Goal: Check status: Check status

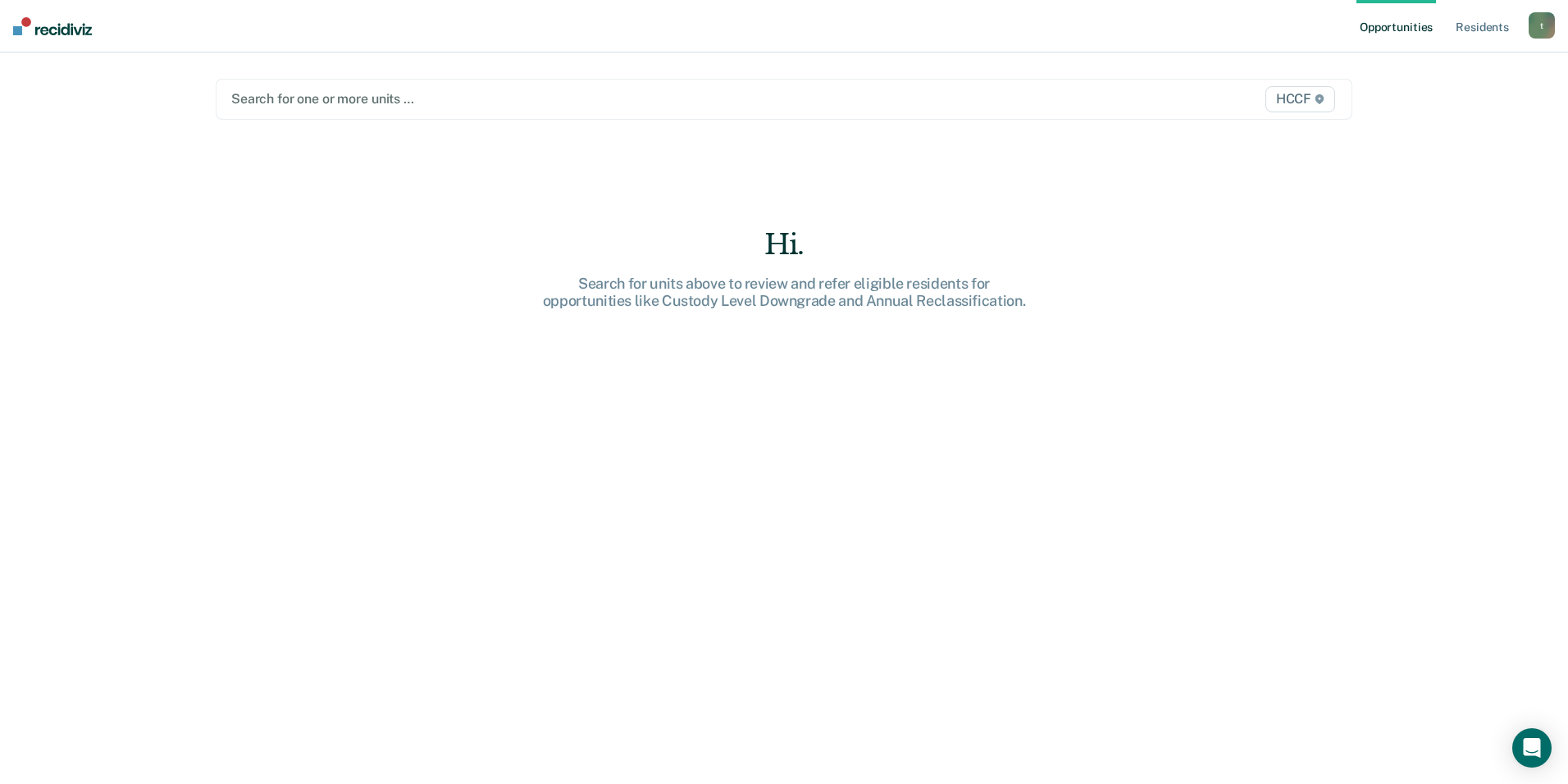
click at [307, 101] on div at bounding box center [617, 99] width 772 height 18
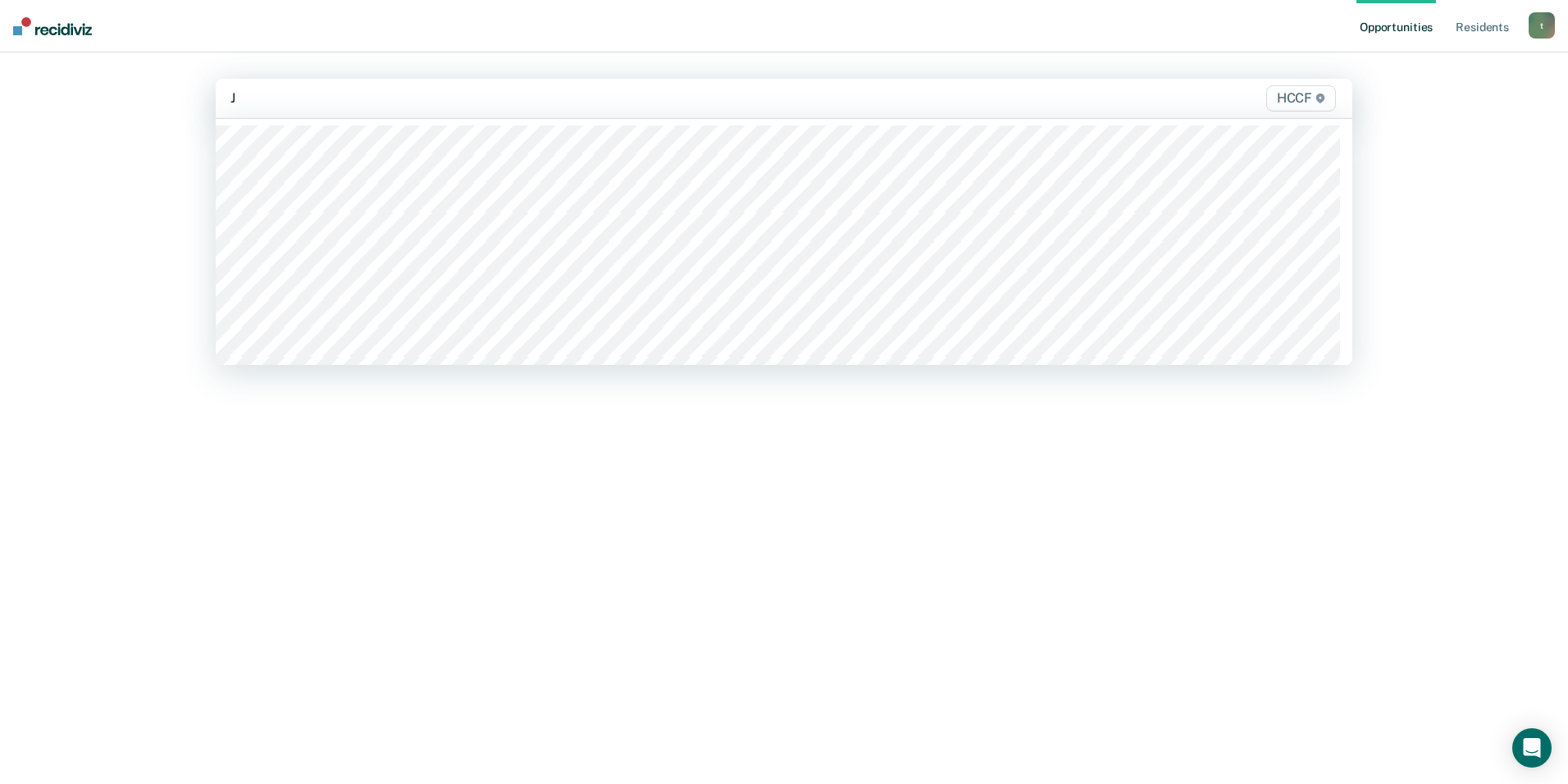
type input "[PERSON_NAME]"
type input "JB"
type input "JC"
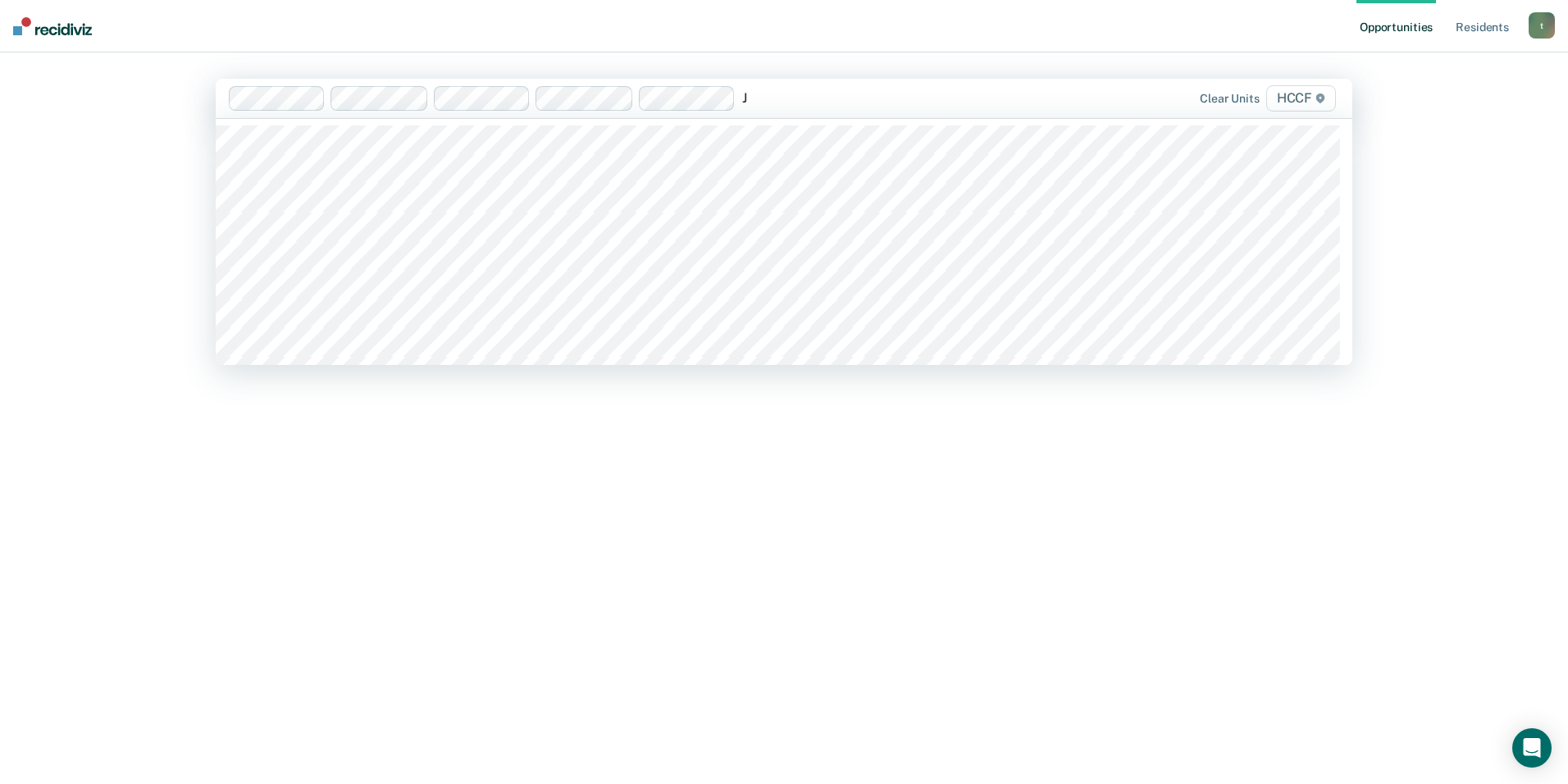
type input "JC"
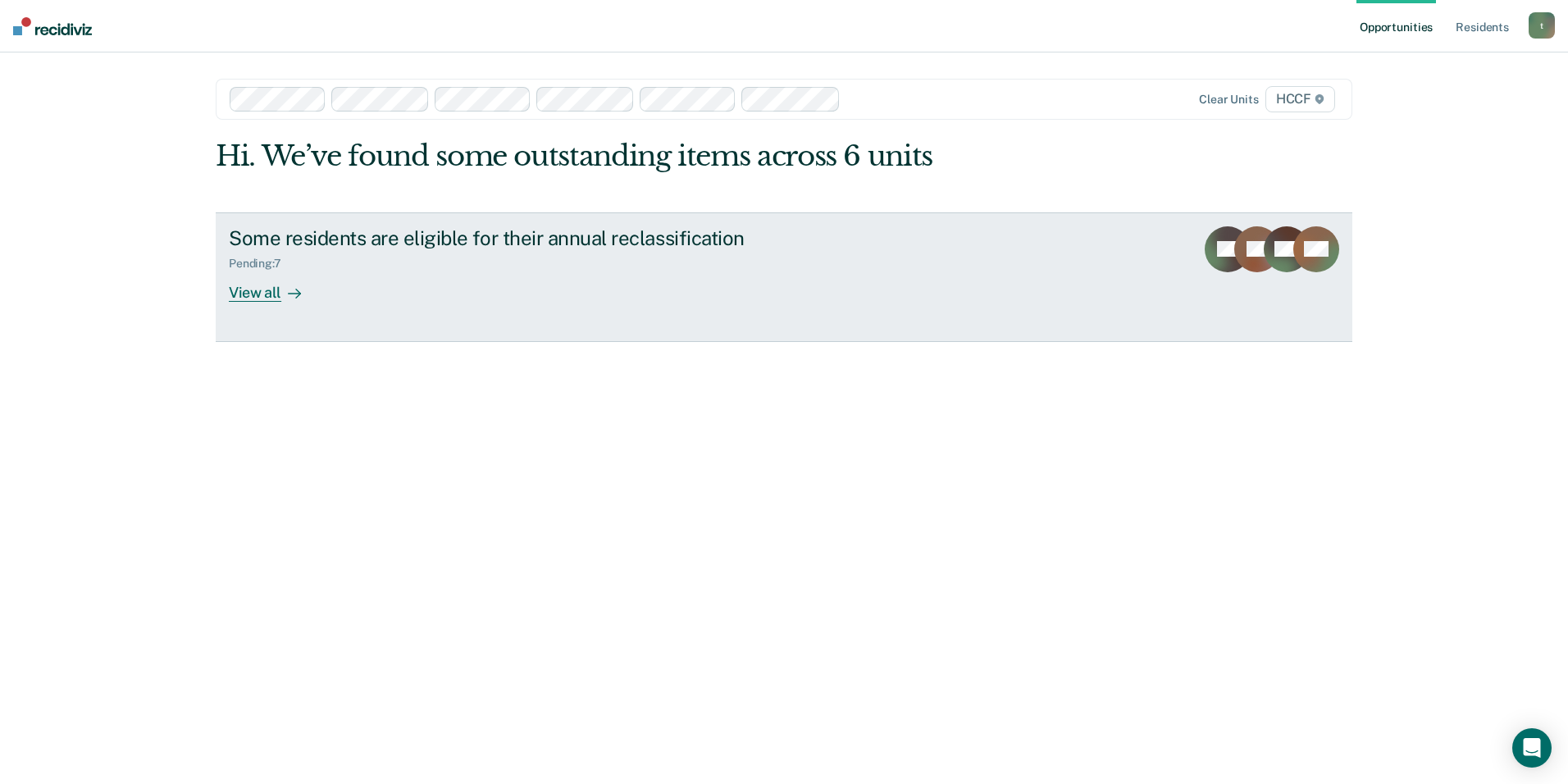
click at [262, 287] on div "View all" at bounding box center [274, 285] width 91 height 32
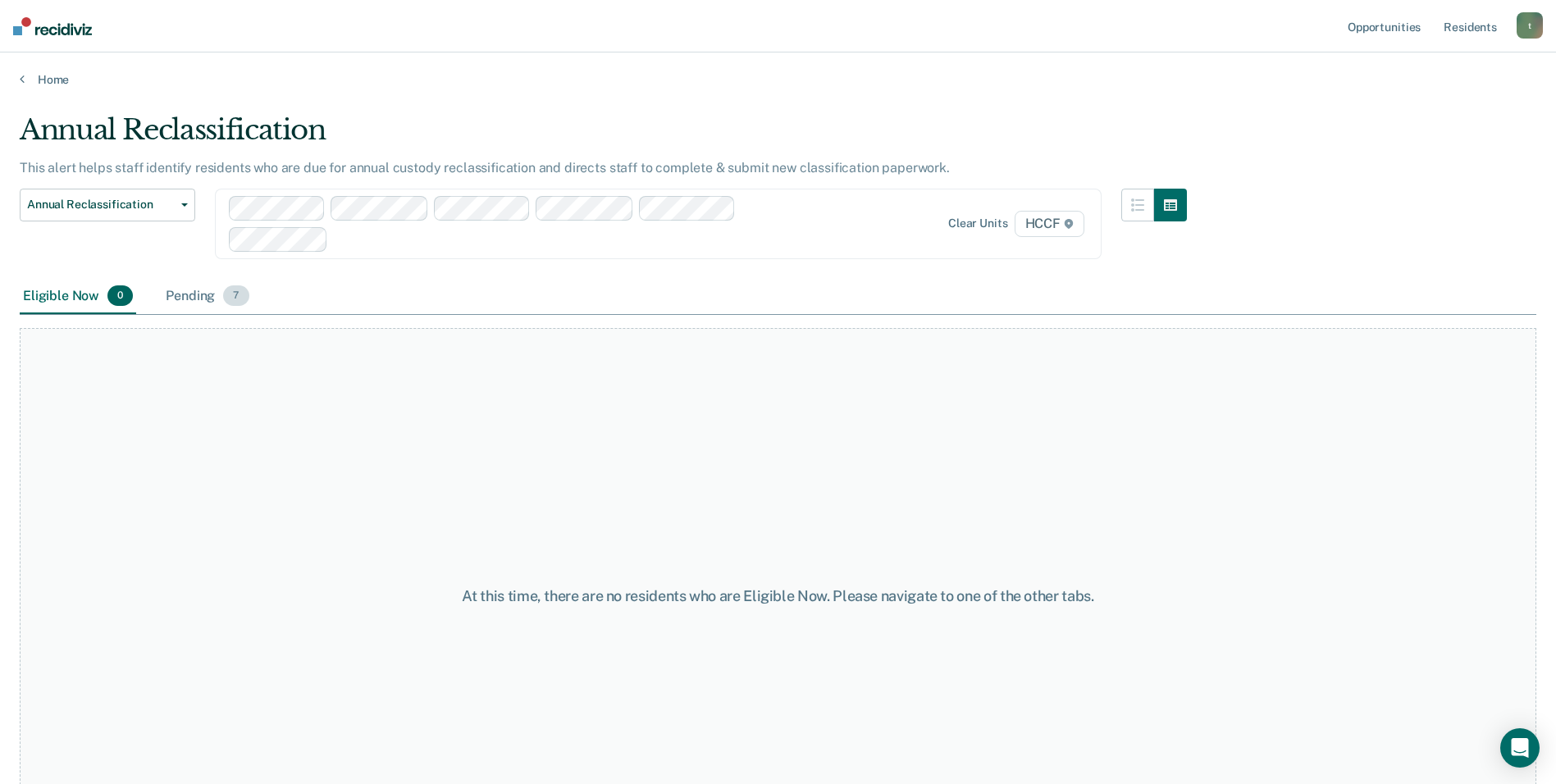
click at [214, 296] on div "Pending 7" at bounding box center [207, 296] width 90 height 36
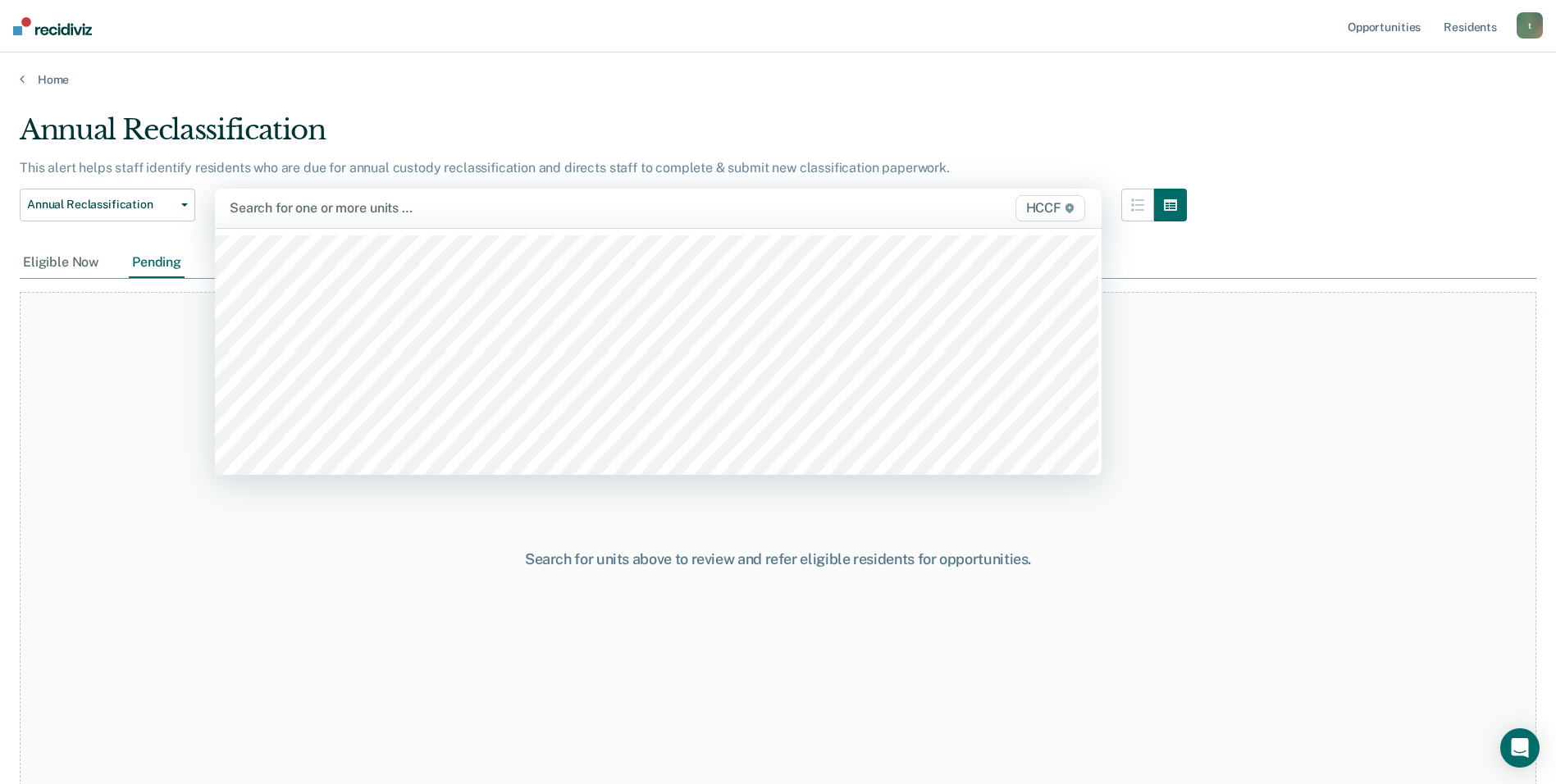
click at [304, 211] on div at bounding box center [529, 208] width 598 height 18
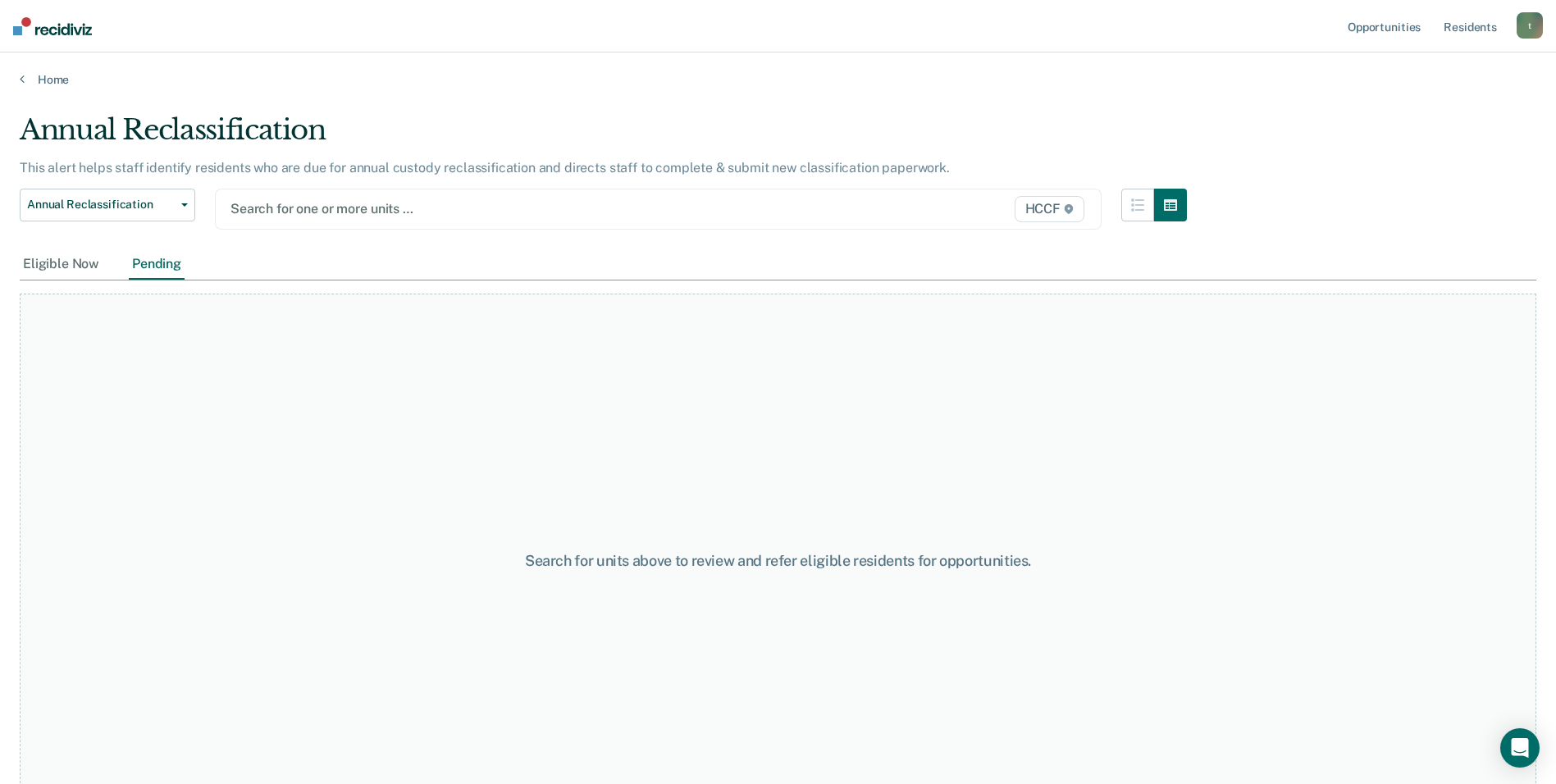
click at [304, 211] on div at bounding box center [530, 209] width 598 height 18
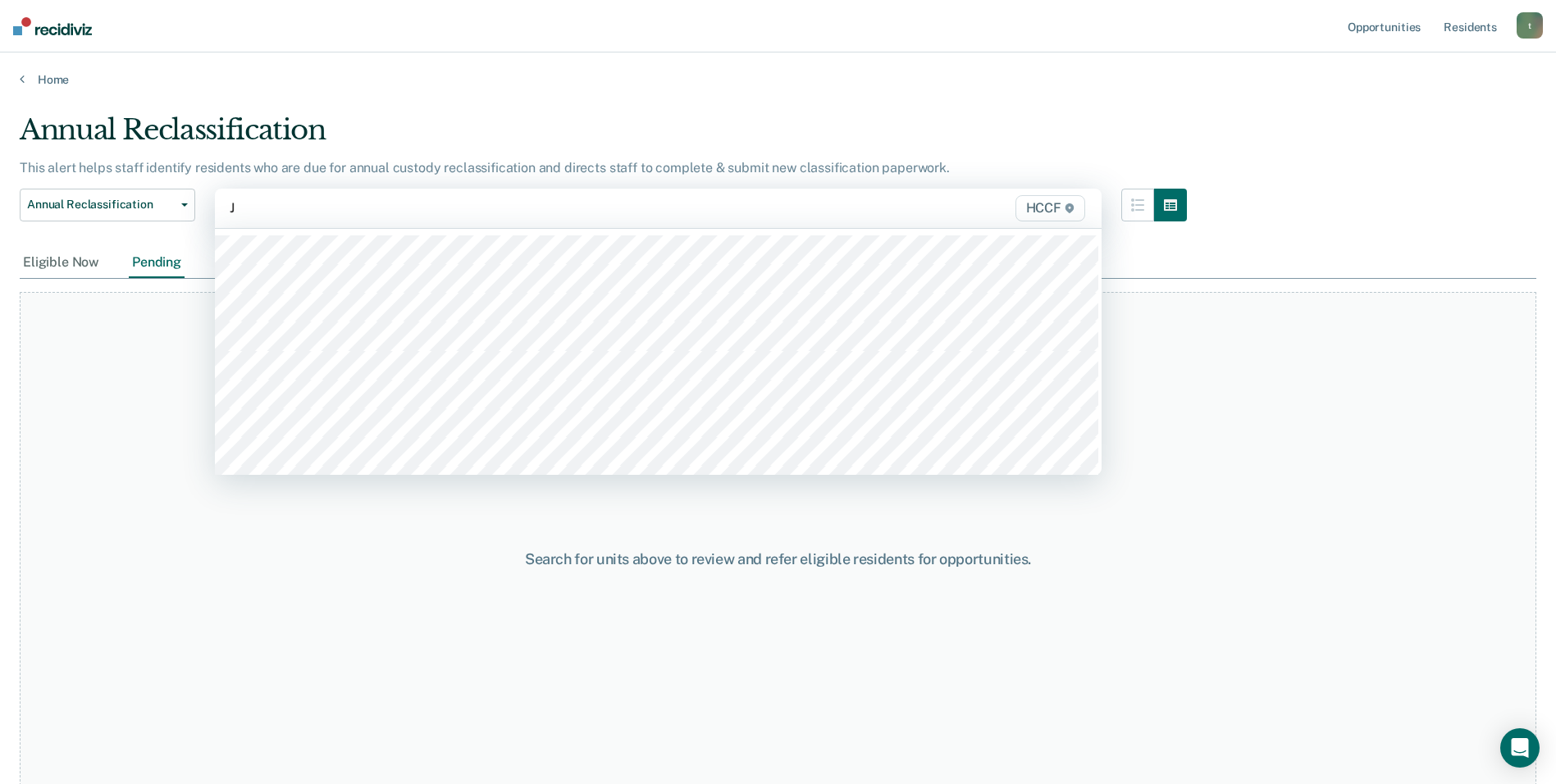
type input "JD"
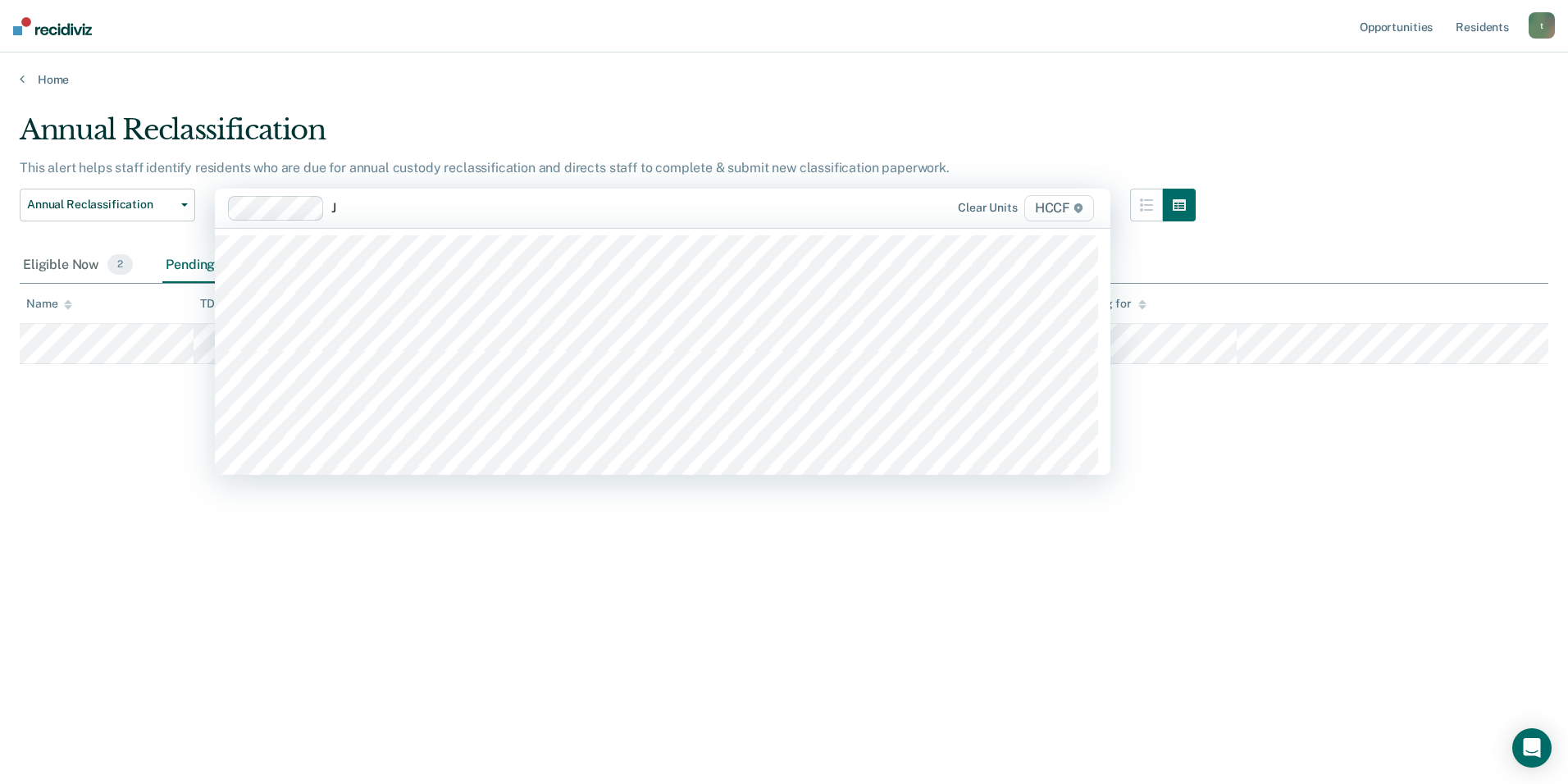
type input "JD"
type input "JE"
type input "JF"
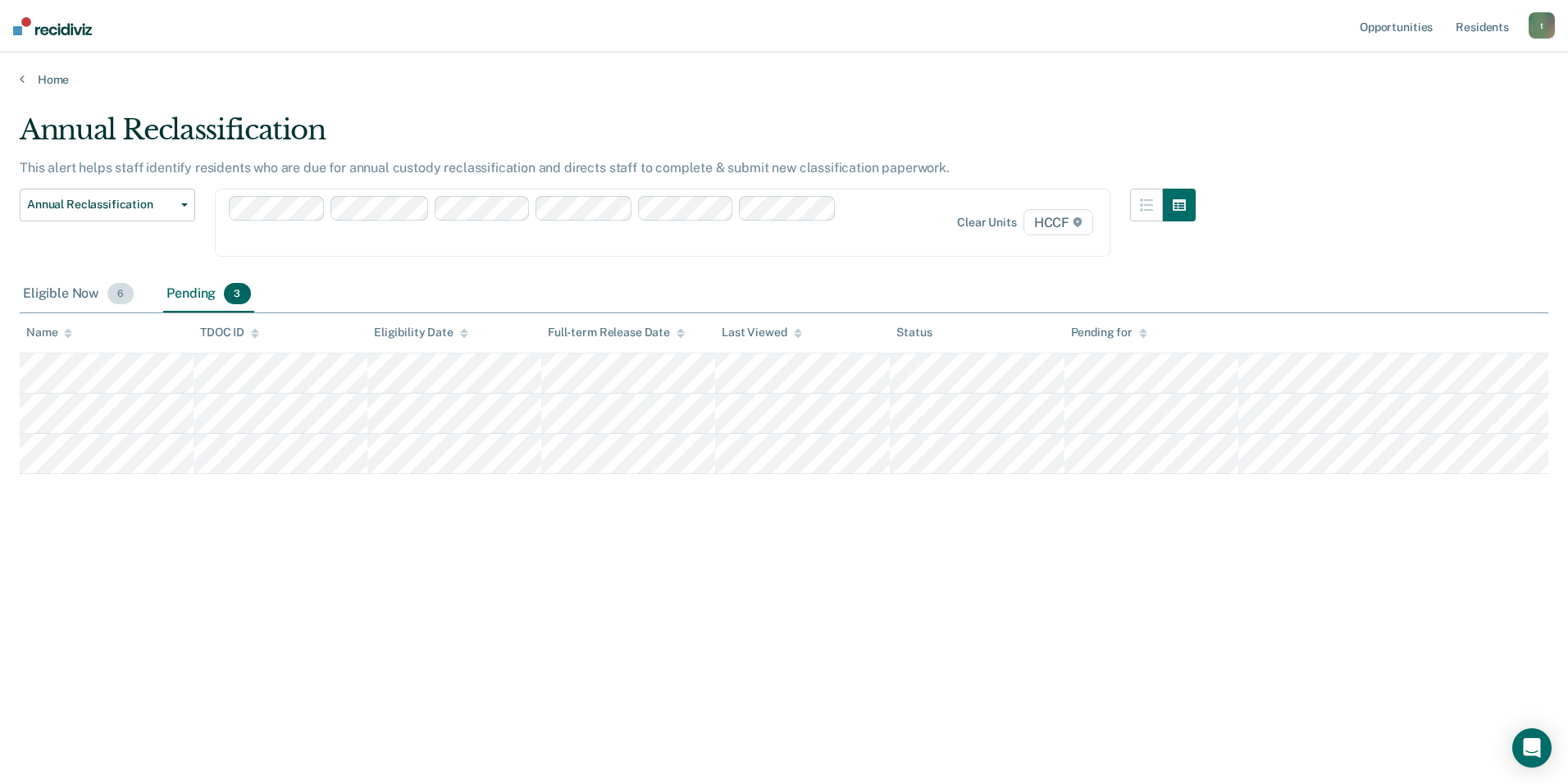
click at [81, 292] on div "Eligible Now 6" at bounding box center [78, 294] width 117 height 36
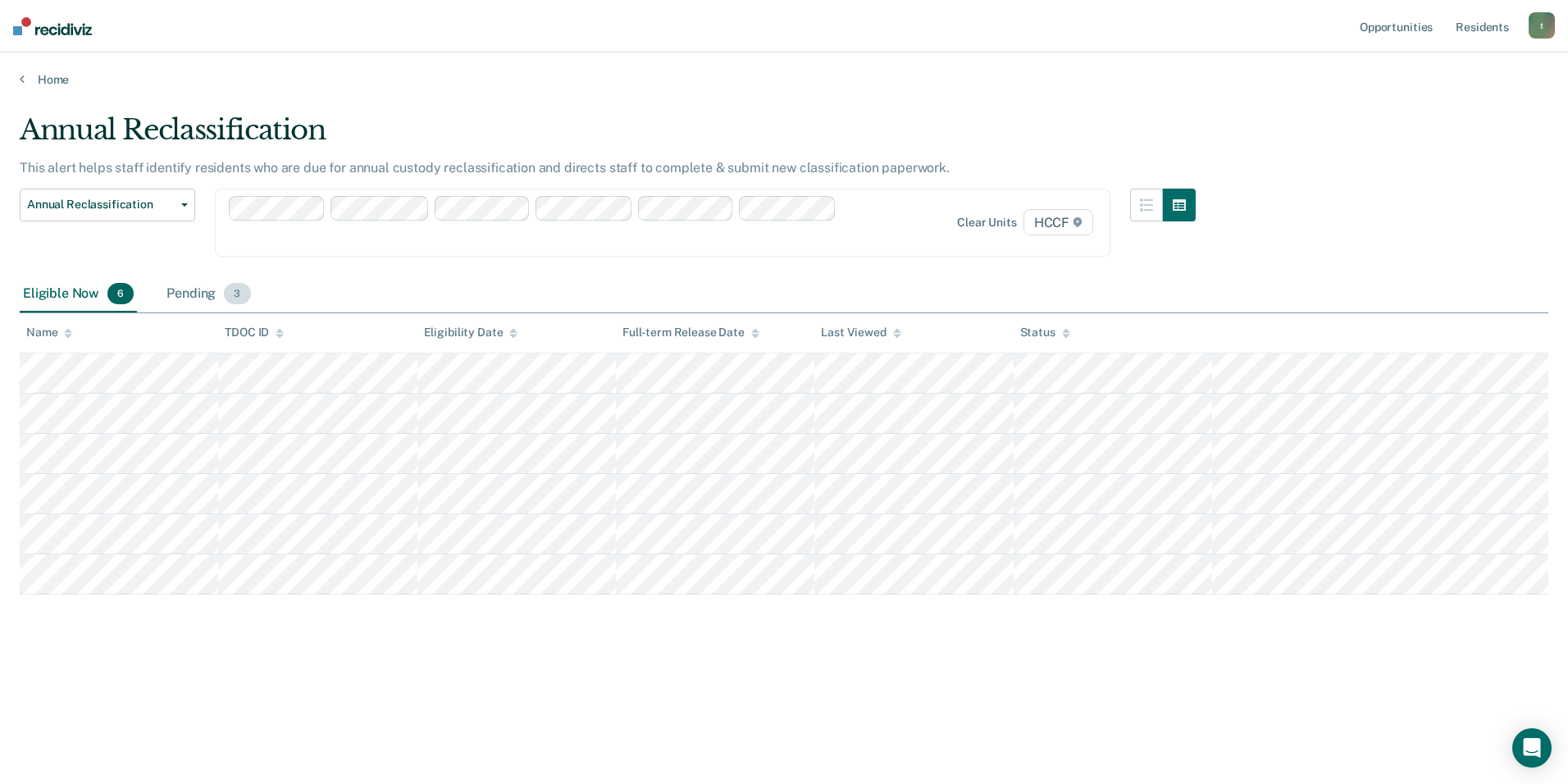
click at [216, 287] on div "Pending 3" at bounding box center [209, 294] width 90 height 36
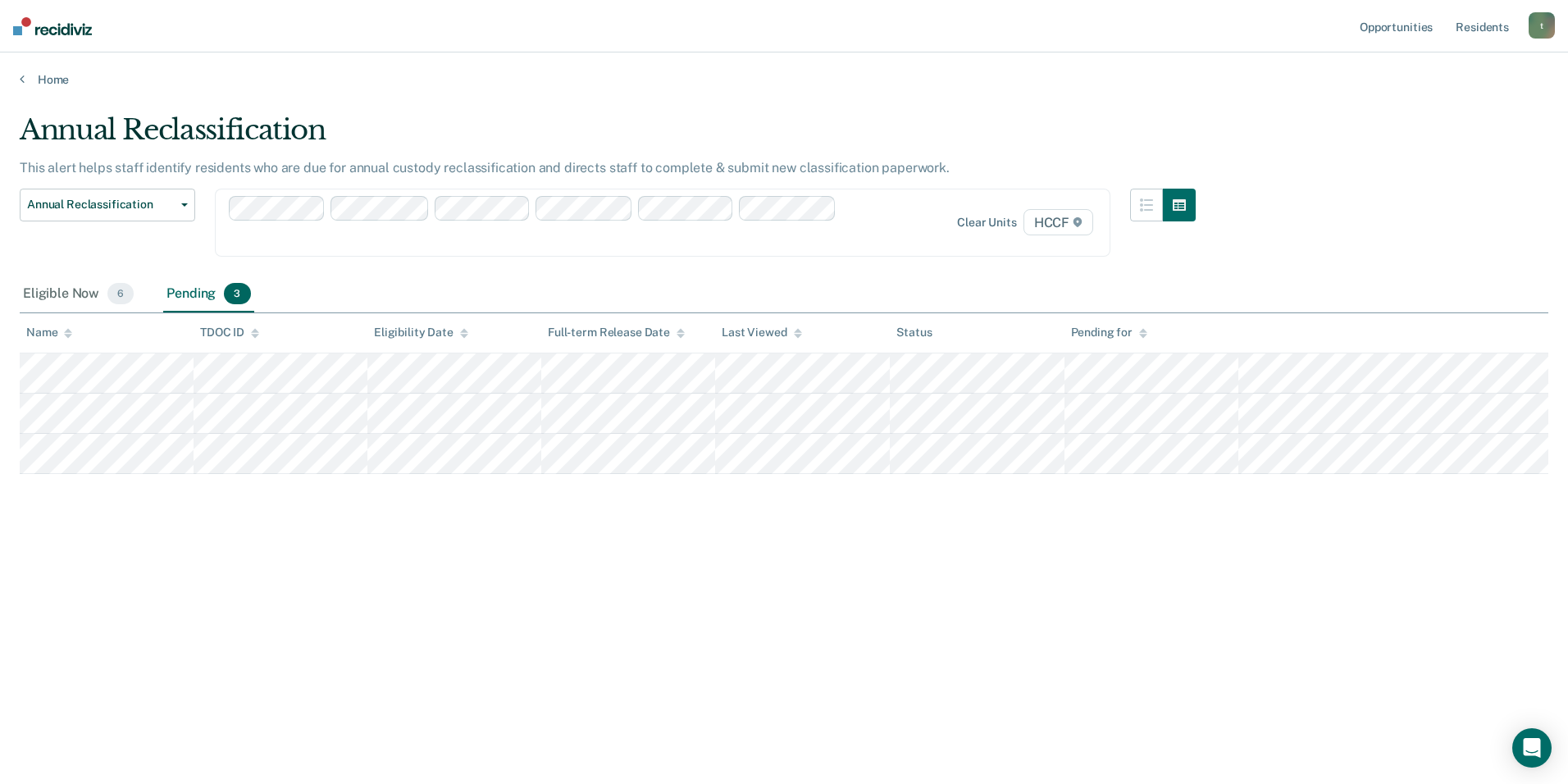
click at [1354, 628] on div "Annual Reclassification This alert helps staff identify residents who are due f…" at bounding box center [784, 387] width 1528 height 548
